Goal: Communication & Community: Answer question/provide support

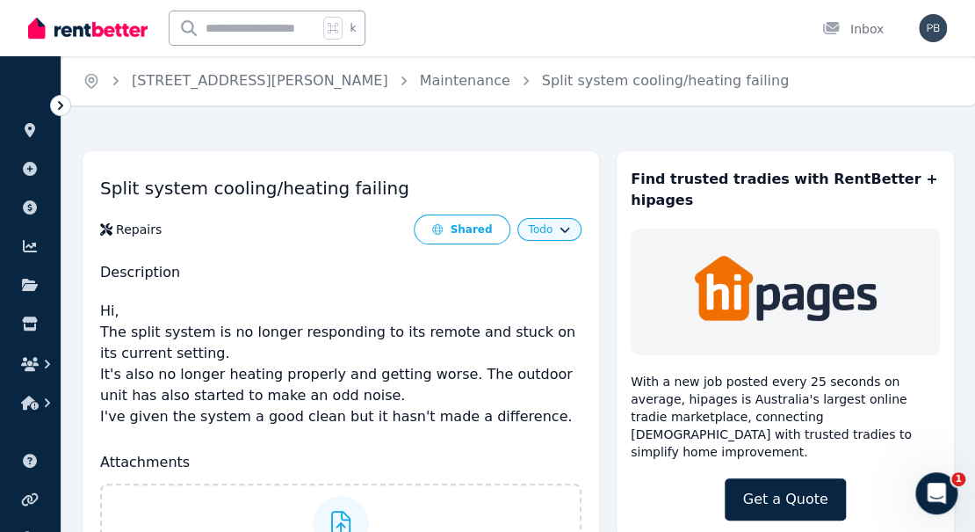
click at [564, 234] on button "Todo" at bounding box center [549, 229] width 42 height 14
click at [861, 26] on div "Inbox" at bounding box center [852, 29] width 61 height 18
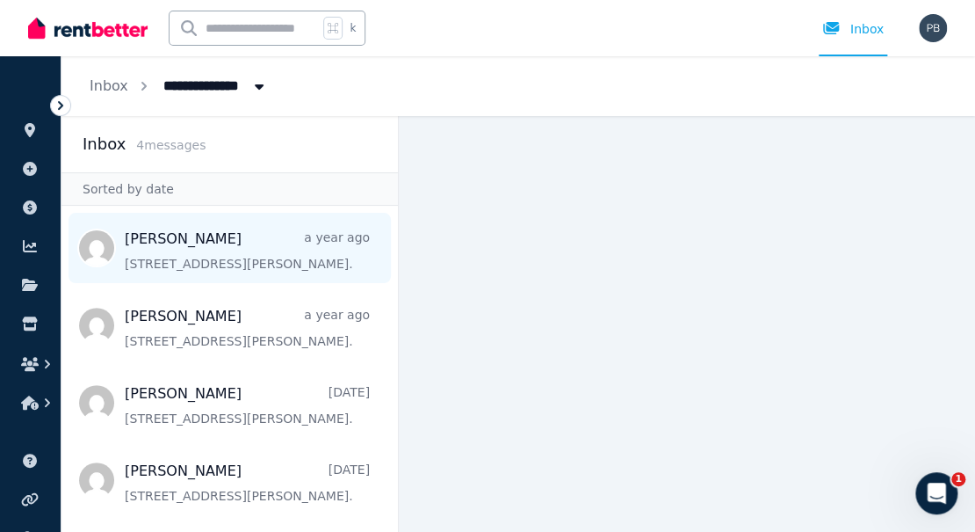
click at [179, 233] on span "Message list" at bounding box center [229, 248] width 336 height 70
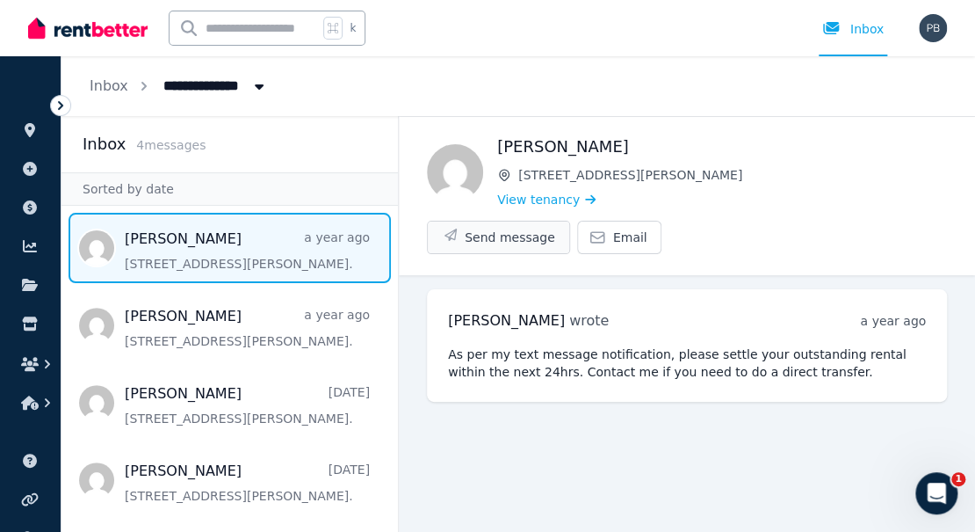
click at [555, 228] on span "Send message" at bounding box center [510, 237] width 90 height 18
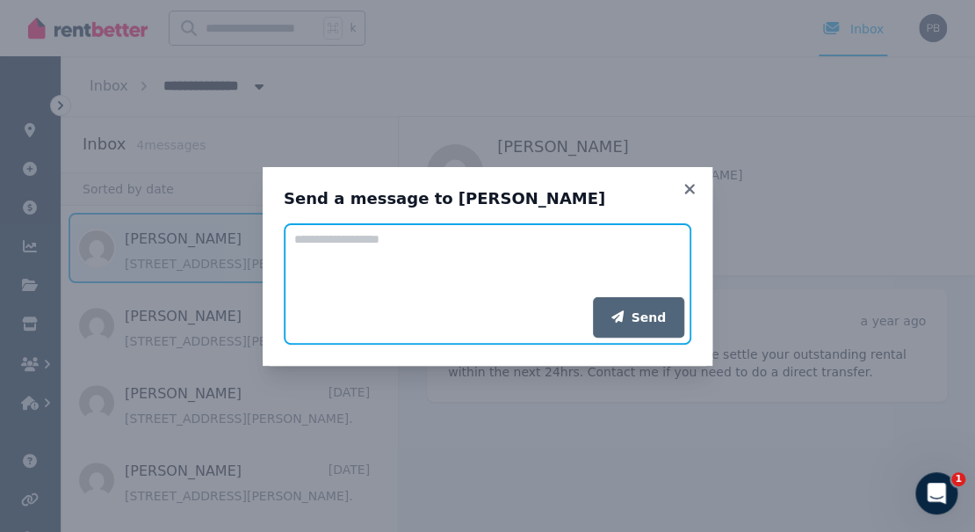
click at [427, 252] on textarea "Add your message" at bounding box center [488, 260] width 408 height 74
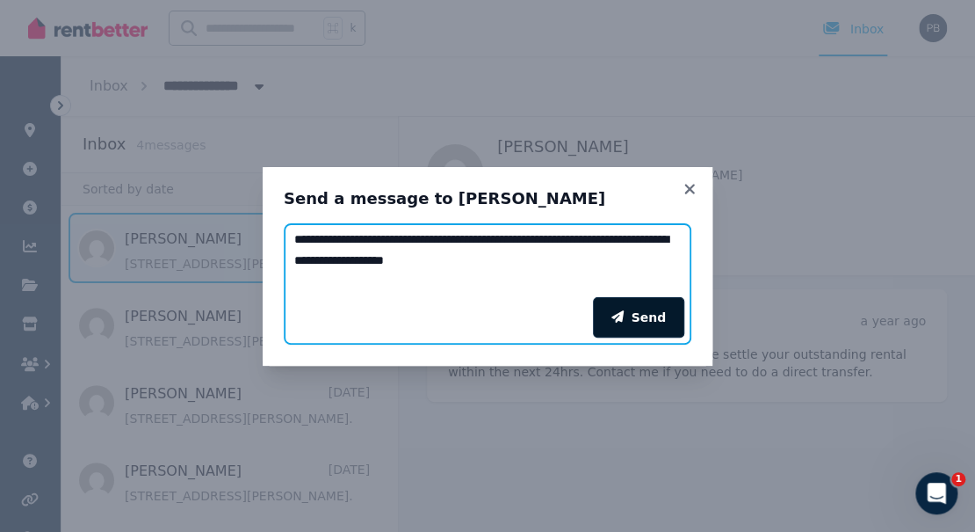
type textarea "**********"
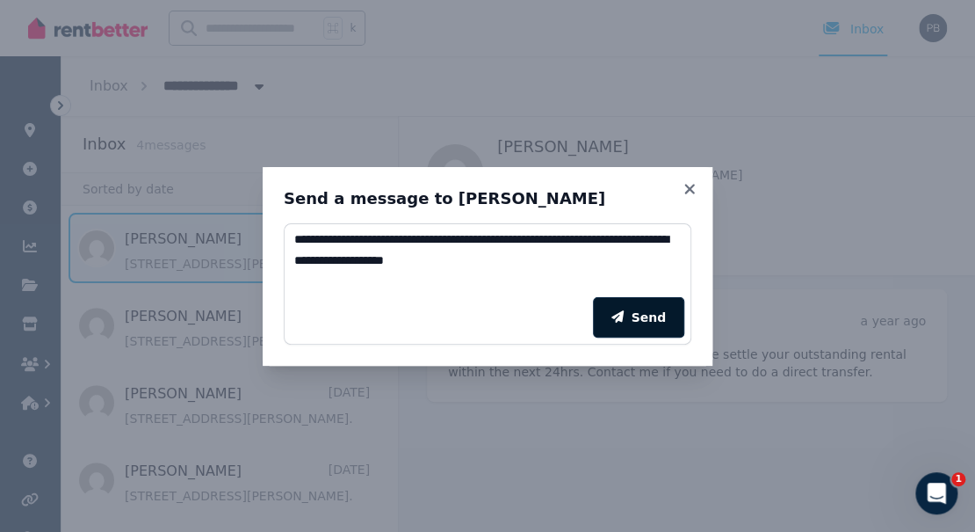
click at [647, 311] on button "Send" at bounding box center [638, 317] width 91 height 40
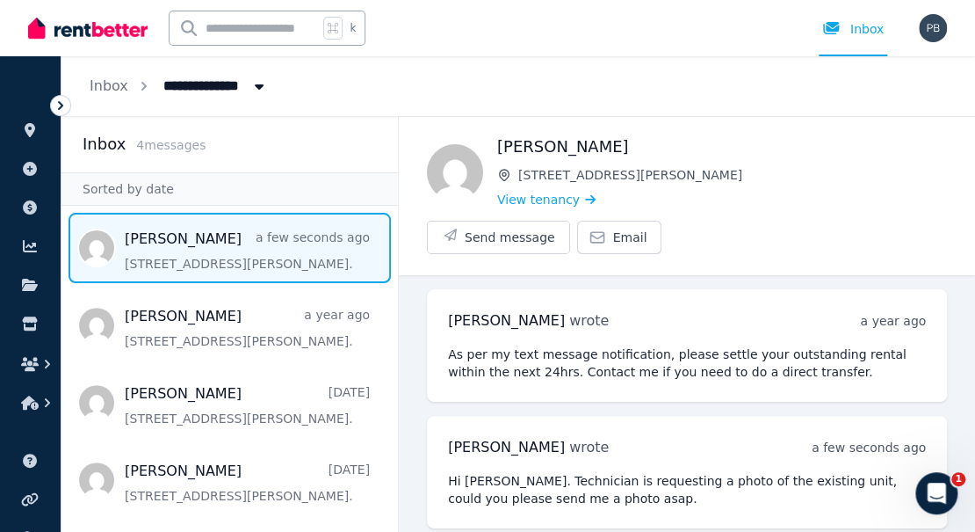
click at [56, 103] on icon at bounding box center [61, 106] width 18 height 18
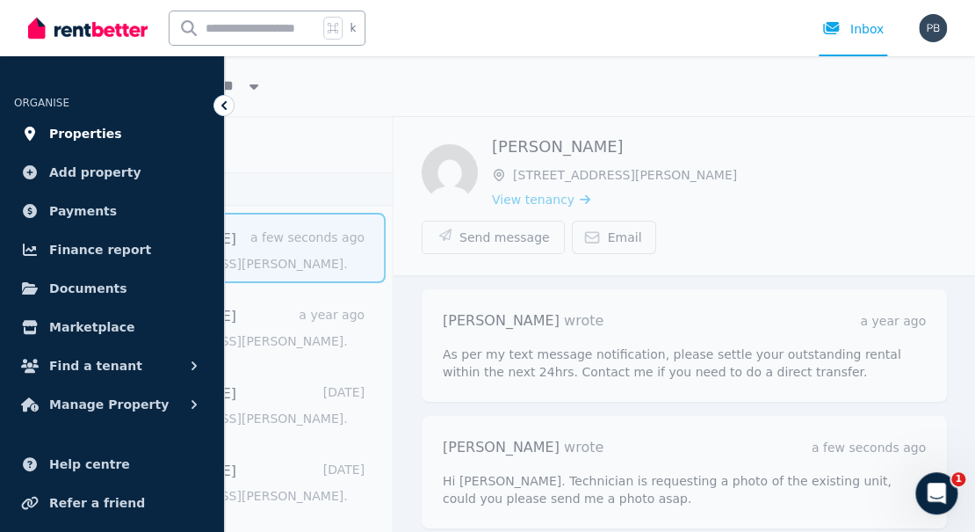
click at [70, 128] on span "Properties" at bounding box center [85, 133] width 73 height 21
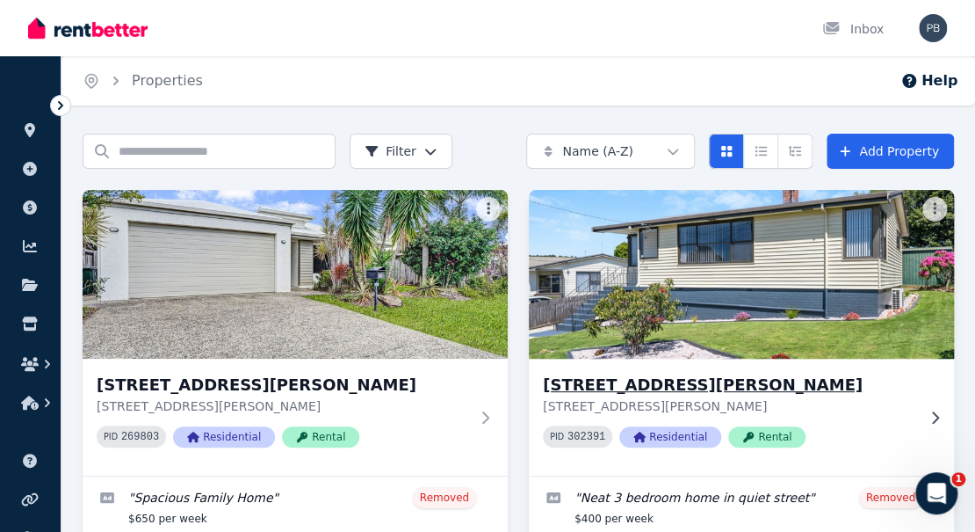
click at [654, 264] on img at bounding box center [741, 273] width 446 height 177
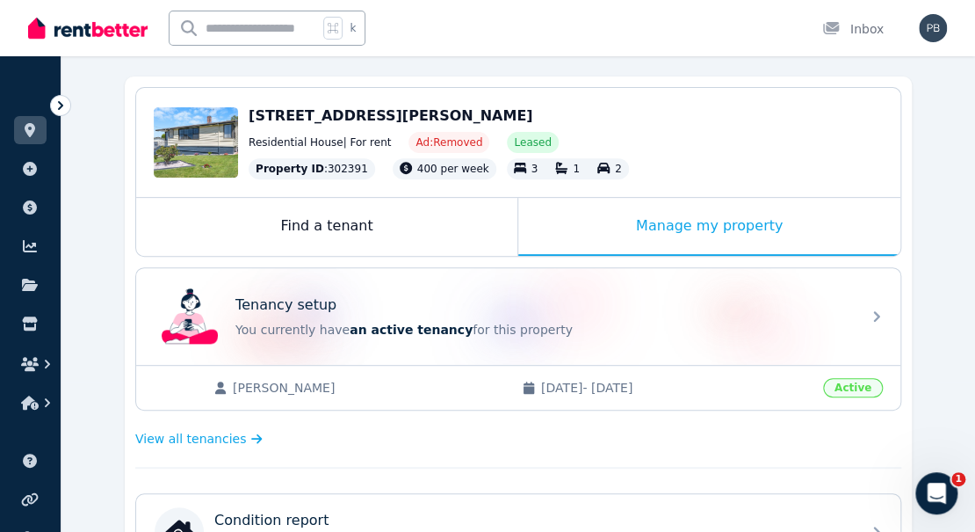
scroll to position [148, 0]
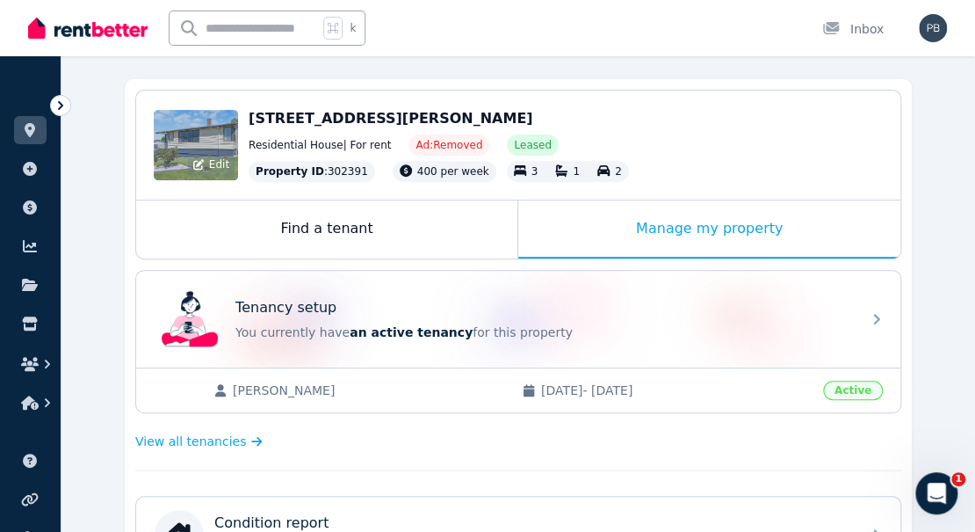
click at [214, 153] on div "Edit" at bounding box center [211, 164] width 47 height 25
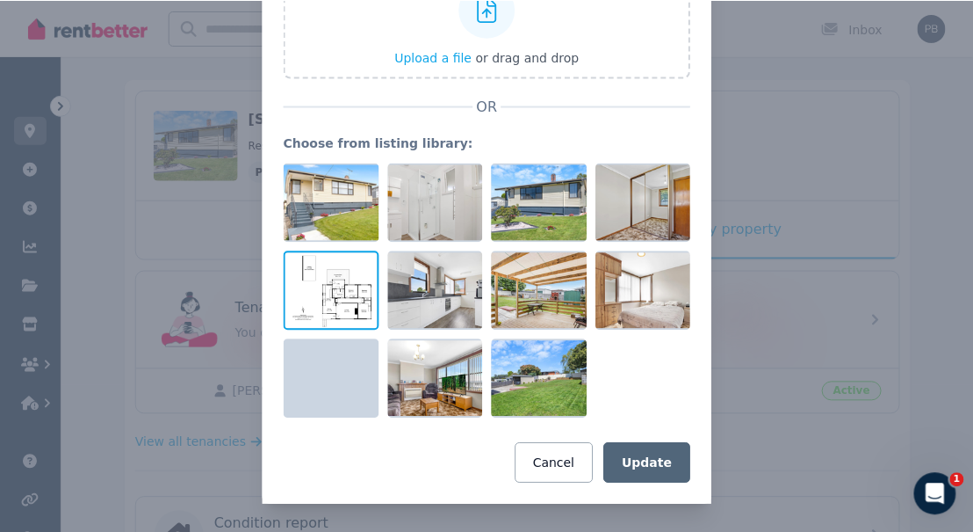
scroll to position [172, 0]
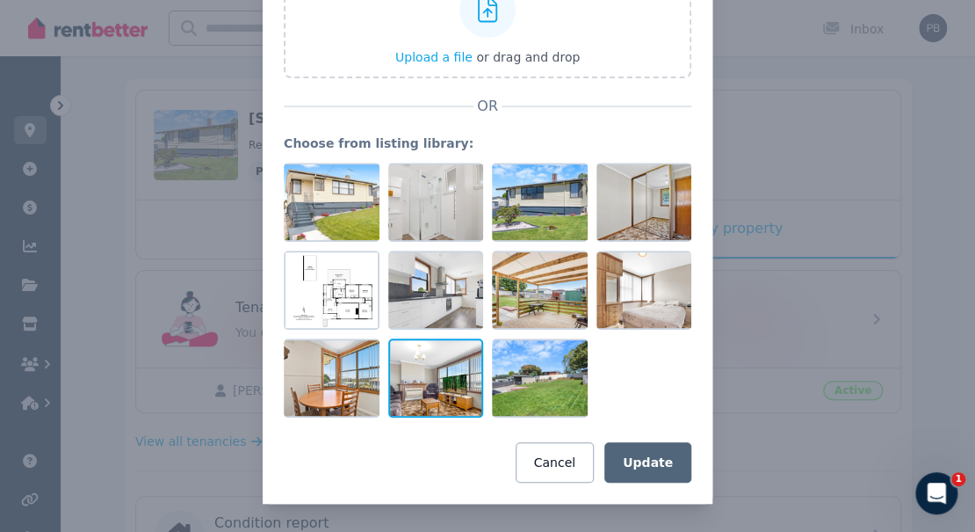
click at [436, 375] on div at bounding box center [436, 377] width 96 height 79
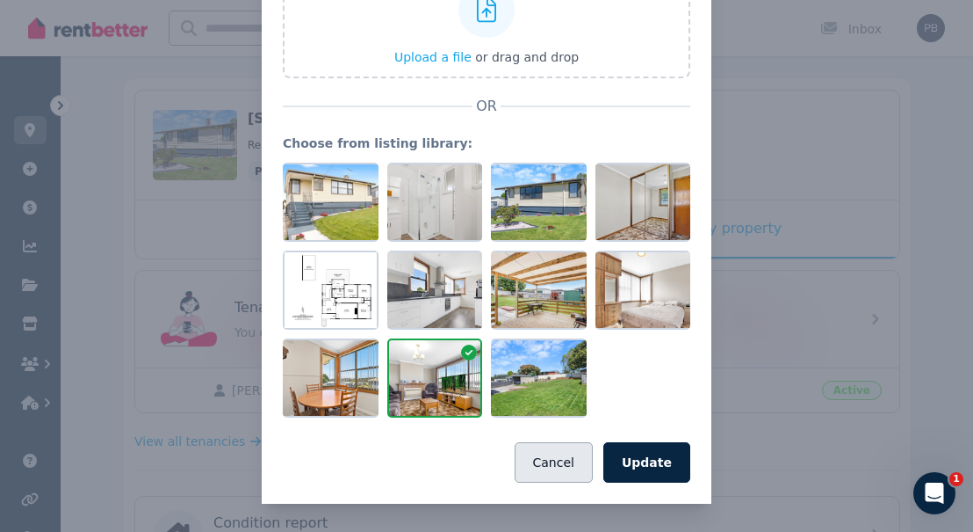
click at [561, 470] on button "Cancel" at bounding box center [554, 462] width 78 height 40
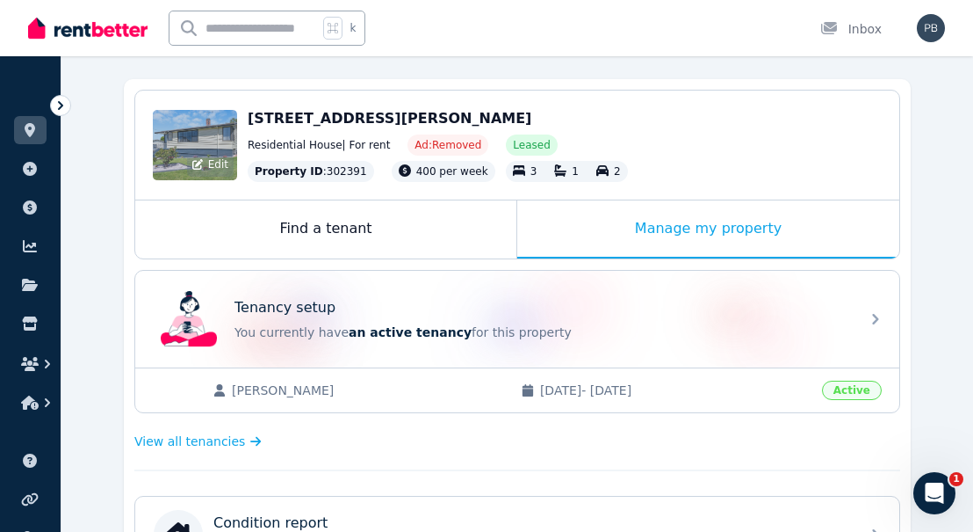
click at [215, 151] on div "Edit" at bounding box center [195, 145] width 84 height 70
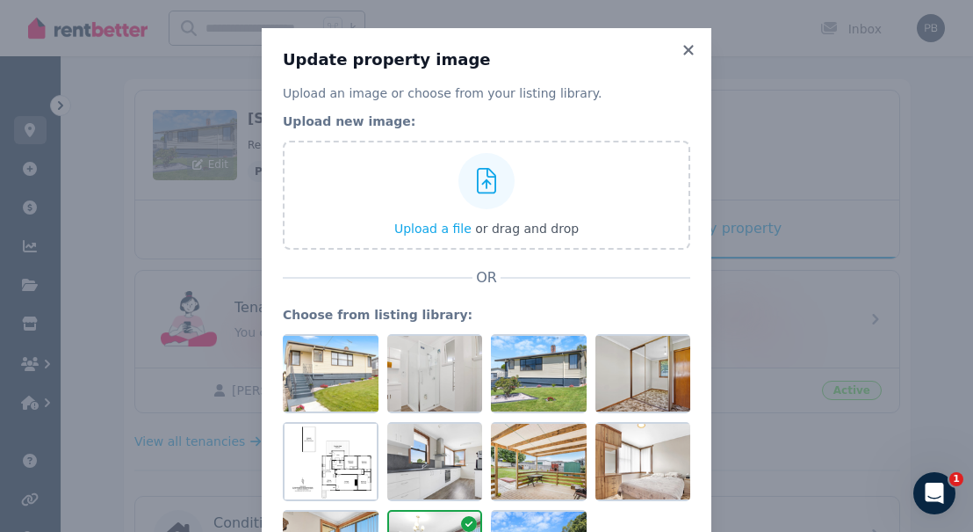
click at [215, 151] on div "Update property image Upload an image or choose from your listing library. Uplo…" at bounding box center [486, 351] width 973 height 703
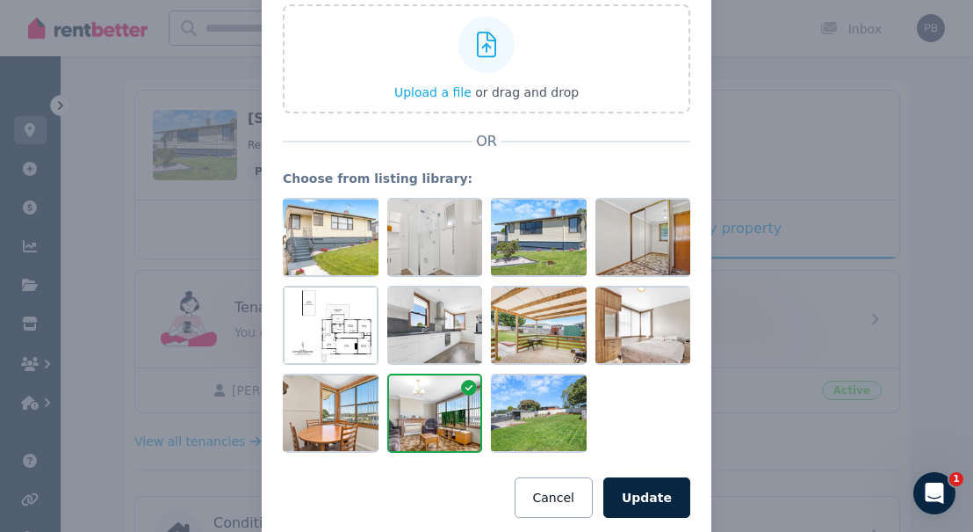
scroll to position [143, 0]
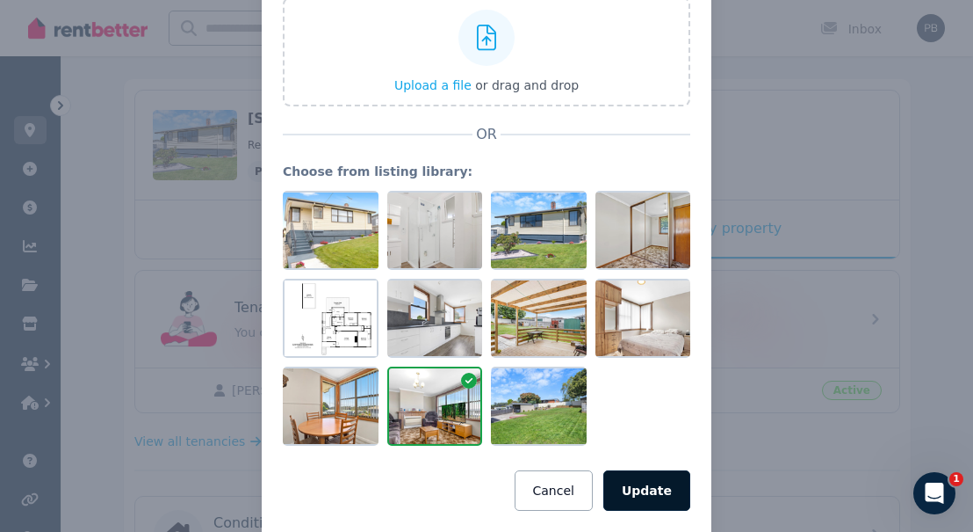
click at [654, 488] on button "Update" at bounding box center [647, 490] width 87 height 40
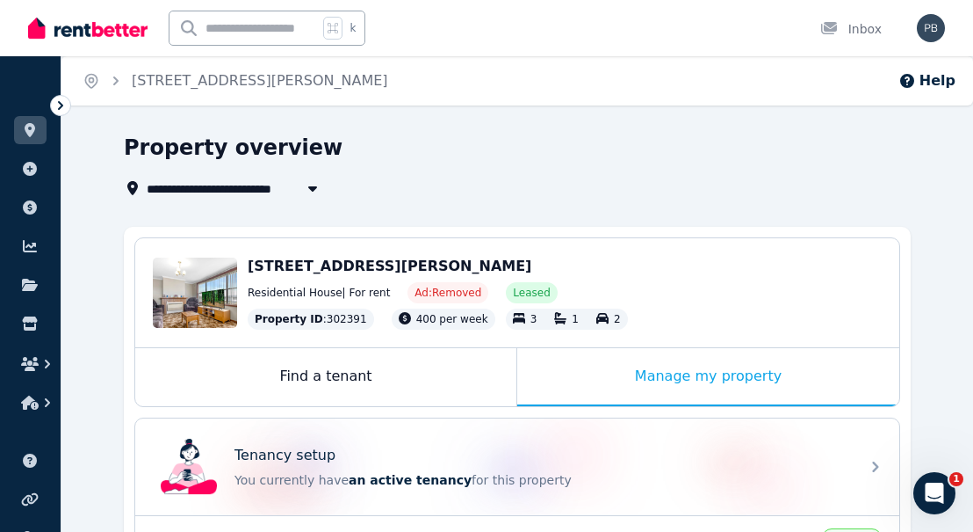
scroll to position [0, 0]
click at [577, 145] on div "Property overview" at bounding box center [512, 150] width 777 height 33
